Goal: Task Accomplishment & Management: Use online tool/utility

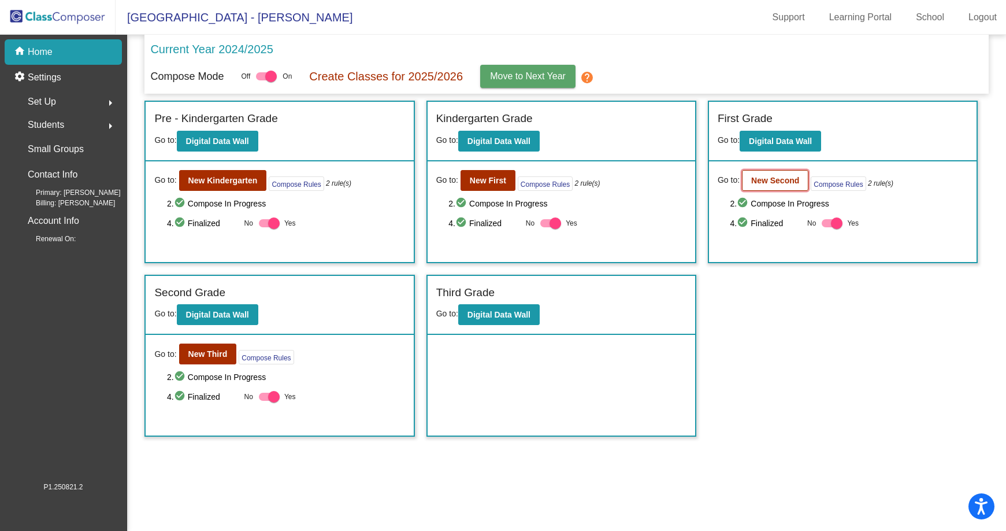
click at [763, 181] on b "New Second" at bounding box center [775, 180] width 48 height 9
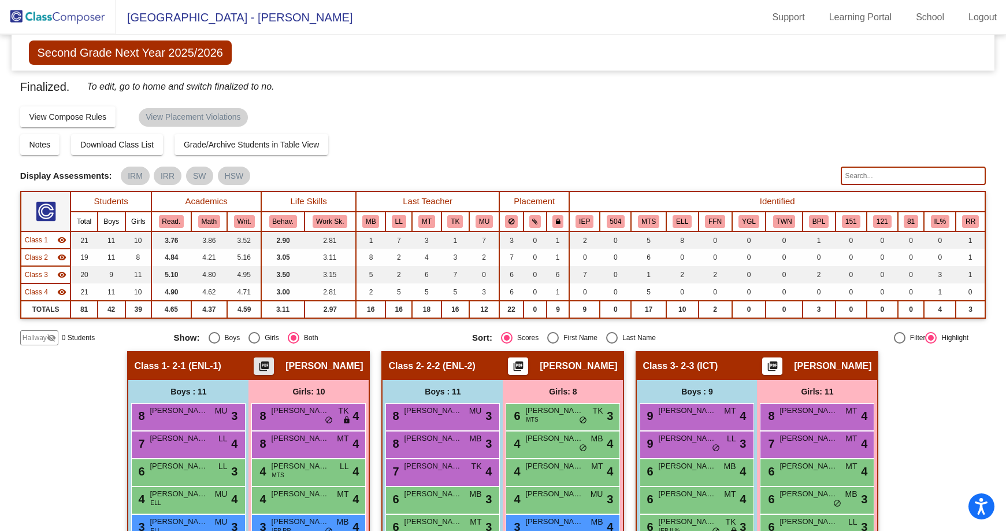
click at [271, 365] on mat-icon "picture_as_pdf" at bounding box center [264, 368] width 14 height 16
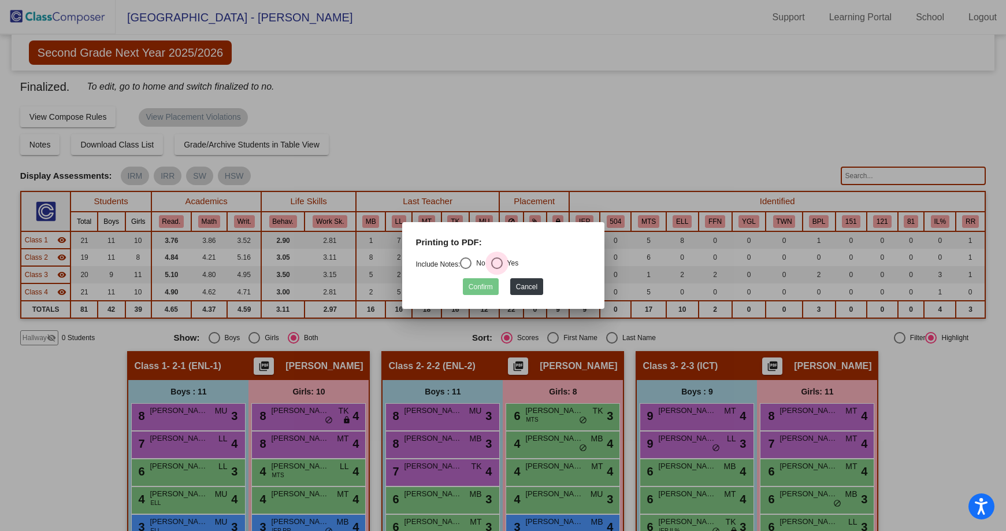
click at [496, 264] on div "Select an option" at bounding box center [497, 263] width 12 height 12
click at [497, 269] on input "Yes" at bounding box center [497, 269] width 1 height 1
radio input "true"
click at [486, 286] on button "Confirm" at bounding box center [481, 286] width 36 height 17
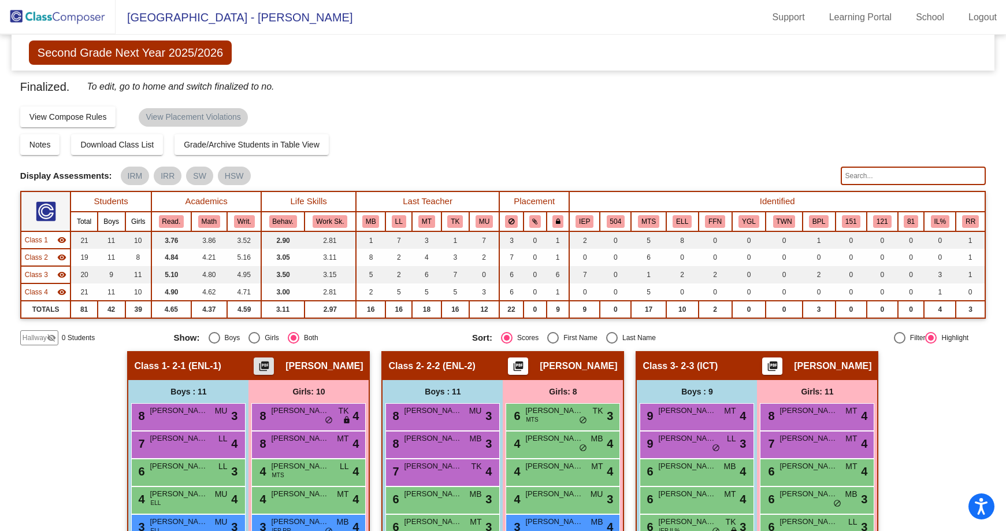
click at [525, 361] on mat-icon "picture_as_pdf" at bounding box center [519, 368] width 14 height 16
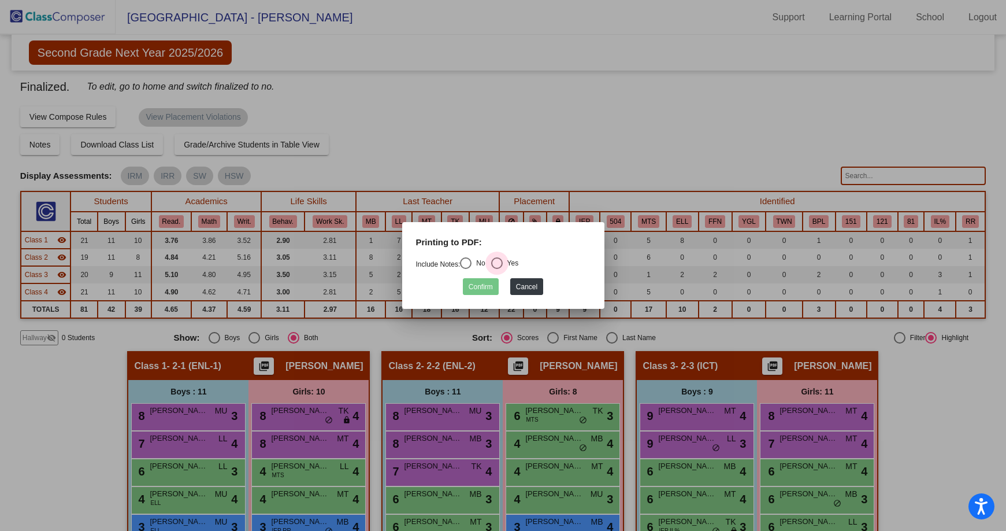
click at [499, 261] on div "Select an option" at bounding box center [497, 263] width 12 height 12
click at [497, 269] on input "Yes" at bounding box center [497, 269] width 1 height 1
radio input "true"
click at [473, 296] on mat-dialog-container "Printing to PDF: Include Notes: No Yes Confirm Cancel" at bounding box center [503, 265] width 202 height 87
click at [475, 292] on button "Confirm" at bounding box center [481, 286] width 36 height 17
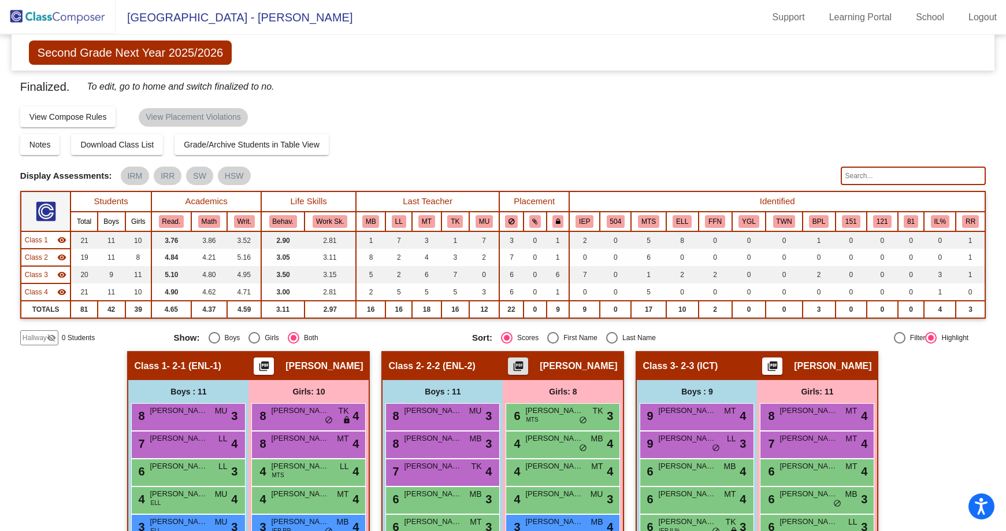
click at [780, 368] on mat-icon "picture_as_pdf" at bounding box center [773, 368] width 14 height 16
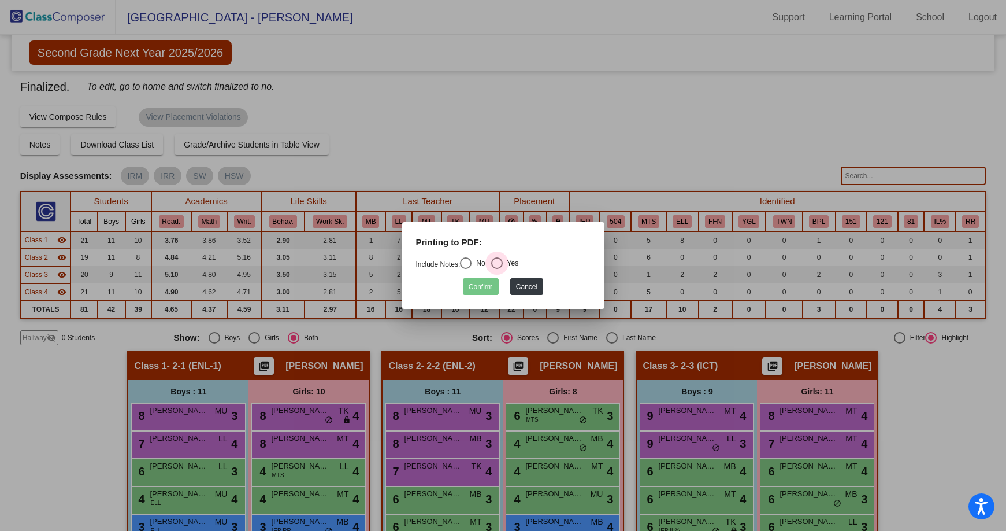
click at [501, 260] on div "Select an option" at bounding box center [497, 263] width 12 height 12
click at [497, 269] on input "Yes" at bounding box center [497, 269] width 1 height 1
radio input "true"
click at [458, 290] on div "Confirm Cancel" at bounding box center [503, 283] width 175 height 23
click at [467, 284] on button "Confirm" at bounding box center [481, 286] width 36 height 17
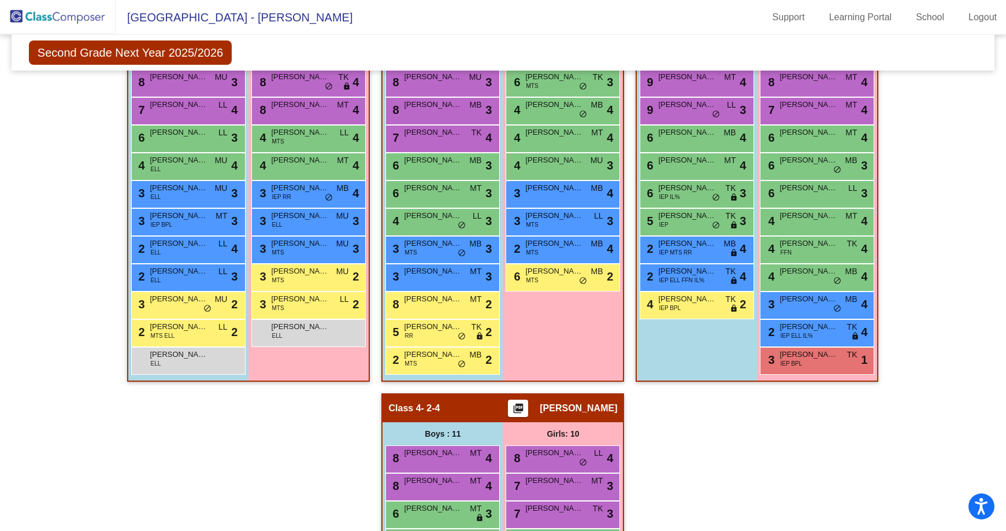
scroll to position [405, 0]
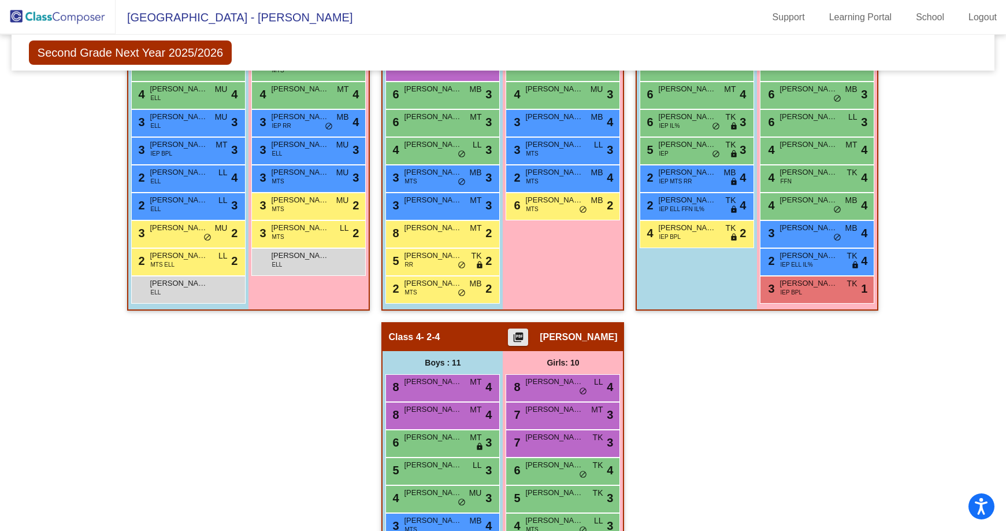
click at [525, 340] on mat-icon "picture_as_pdf" at bounding box center [519, 339] width 14 height 16
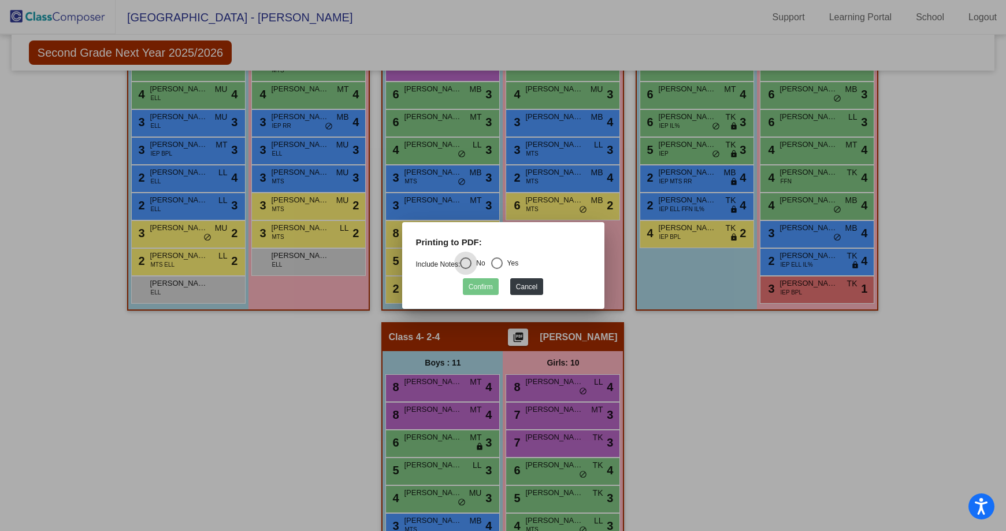
click at [503, 260] on div "Select an option" at bounding box center [497, 263] width 12 height 12
click at [497, 269] on input "Yes" at bounding box center [497, 269] width 1 height 1
radio input "true"
click at [484, 288] on button "Confirm" at bounding box center [481, 286] width 36 height 17
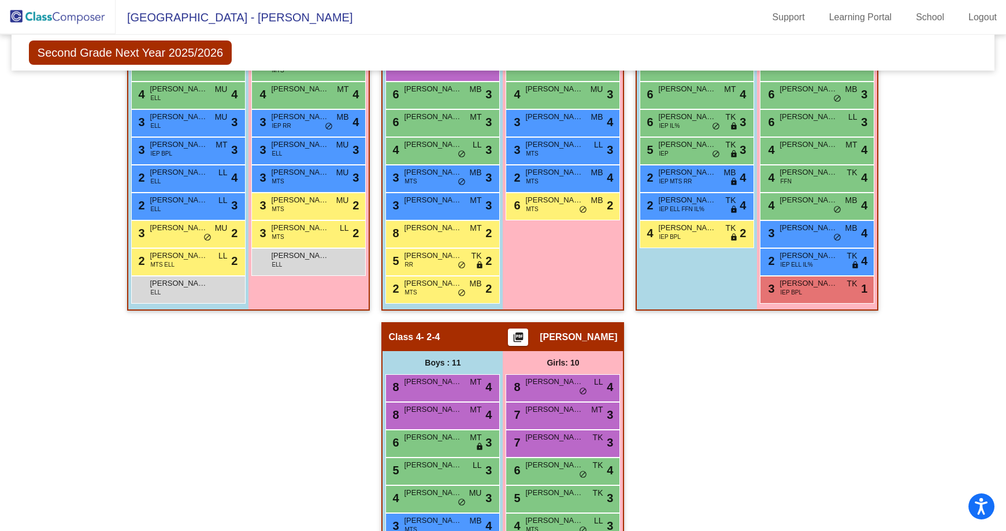
click at [298, 420] on div "Hallway - Hallway Class picture_as_pdf Add Student First Name Last Name Student…" at bounding box center [503, 321] width 966 height 751
click at [95, 10] on img at bounding box center [58, 17] width 116 height 34
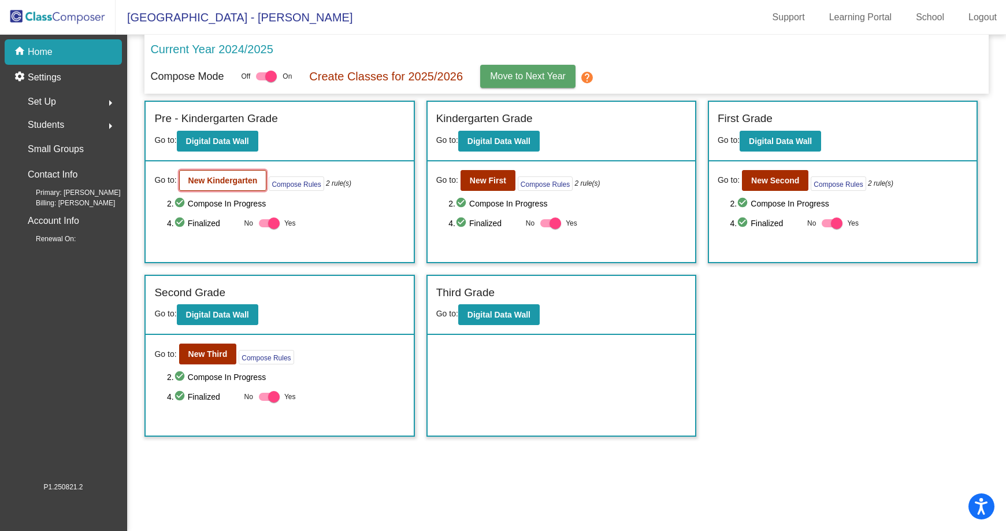
click at [231, 184] on b "New Kindergarten" at bounding box center [222, 180] width 69 height 9
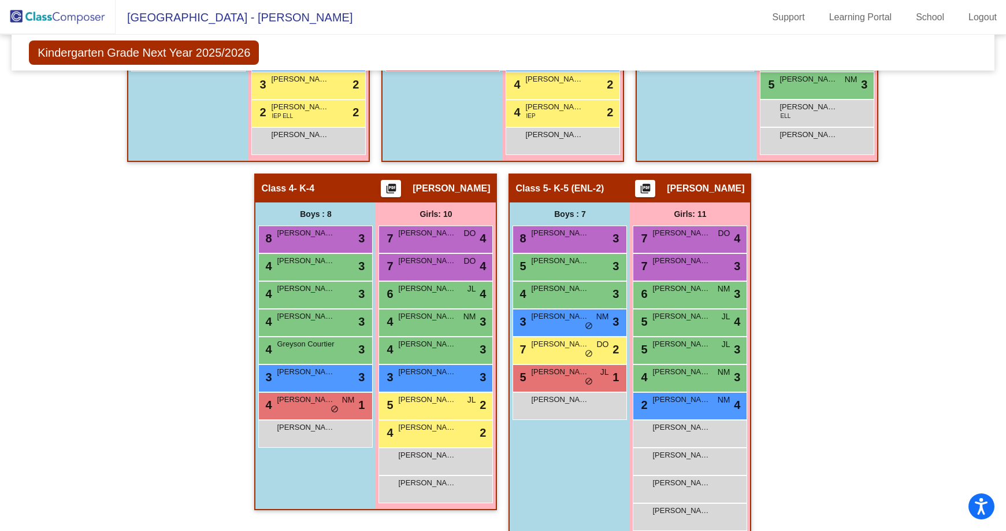
scroll to position [561, 0]
